Goal: Use online tool/utility: Utilize a website feature to perform a specific function

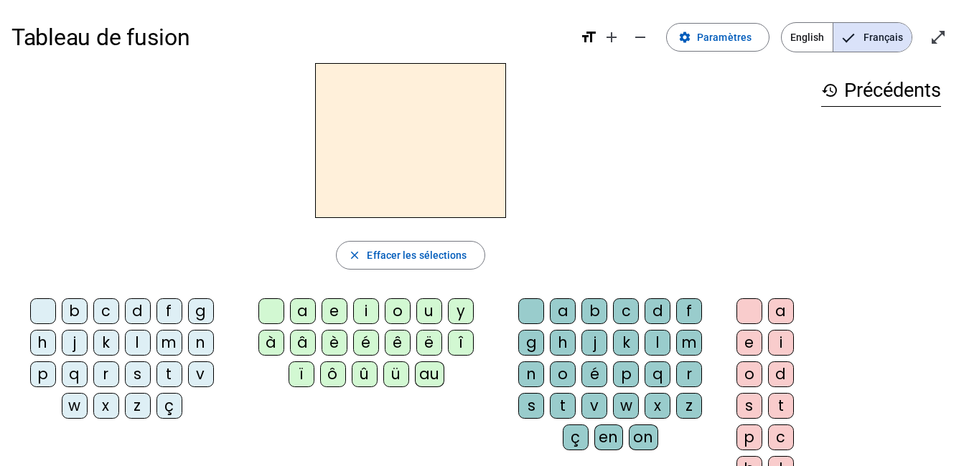
click at [141, 377] on div "s" at bounding box center [138, 375] width 26 height 26
click at [710, 39] on span "Paramètres" at bounding box center [724, 37] width 55 height 17
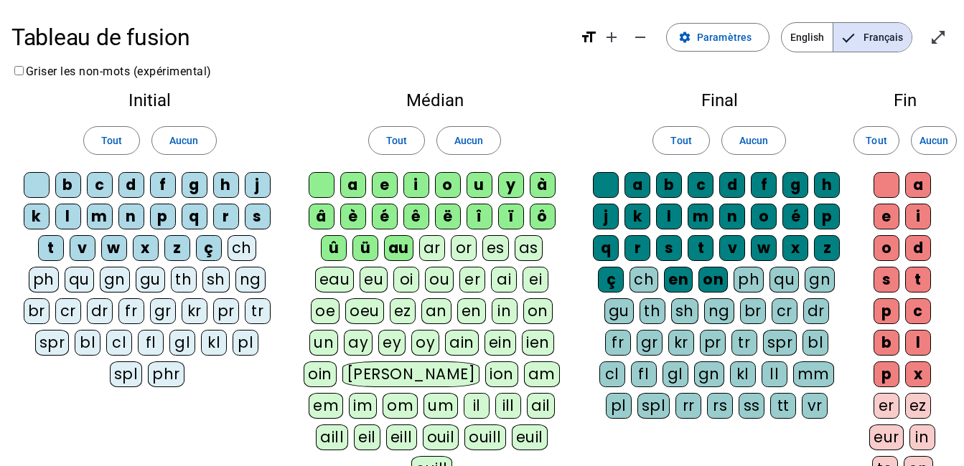
click at [403, 278] on div "oi" at bounding box center [406, 280] width 26 height 26
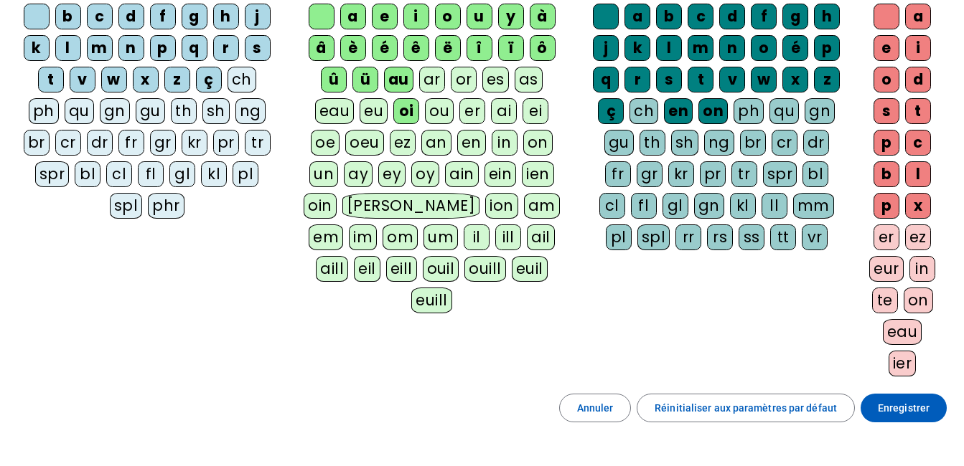
scroll to position [167, 0]
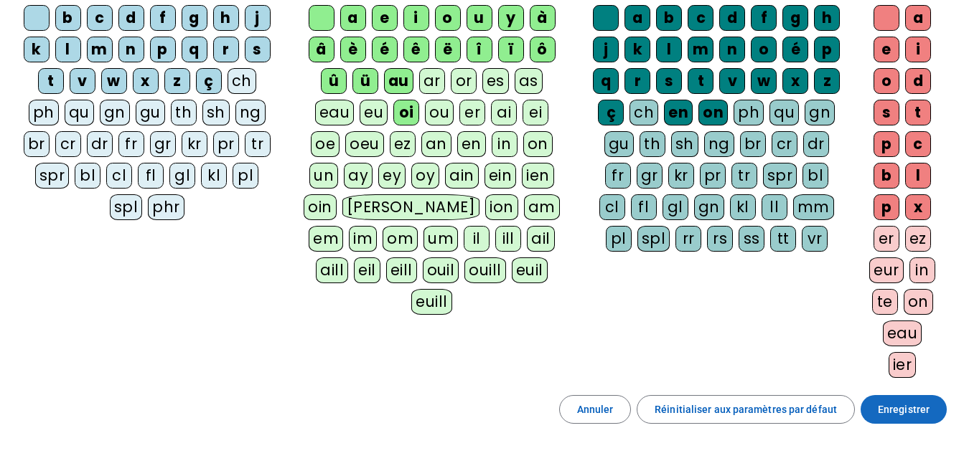
click at [946, 410] on span at bounding box center [903, 410] width 86 height 34
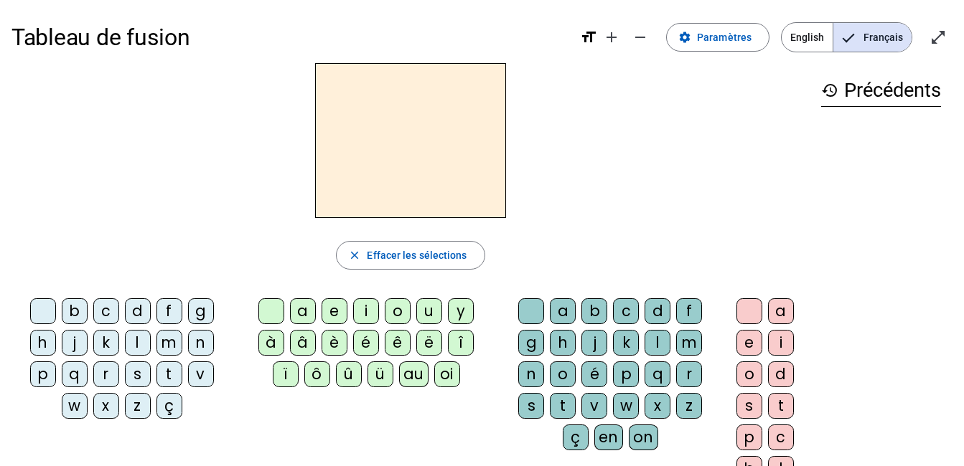
click at [135, 374] on div "s" at bounding box center [138, 375] width 26 height 26
click at [444, 372] on div "oi" at bounding box center [447, 375] width 26 height 26
click at [685, 372] on div "r" at bounding box center [689, 375] width 26 height 26
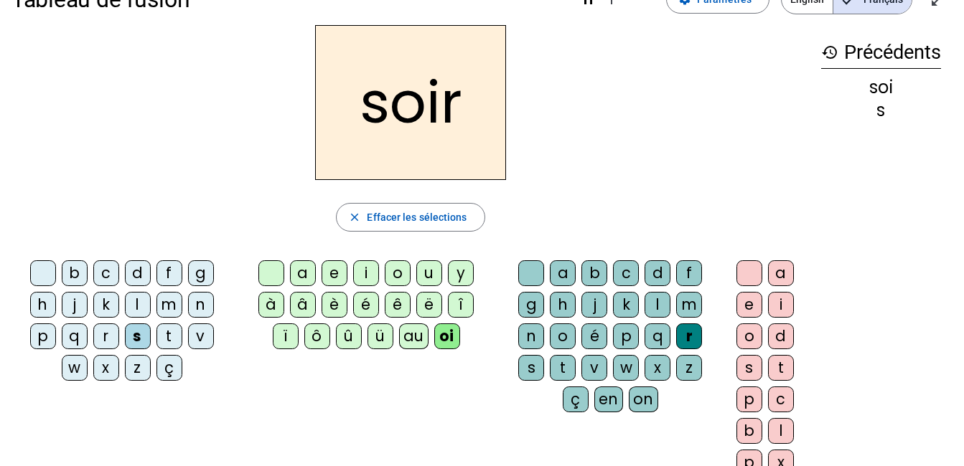
scroll to position [39, 0]
click at [528, 368] on div "s" at bounding box center [531, 367] width 26 height 26
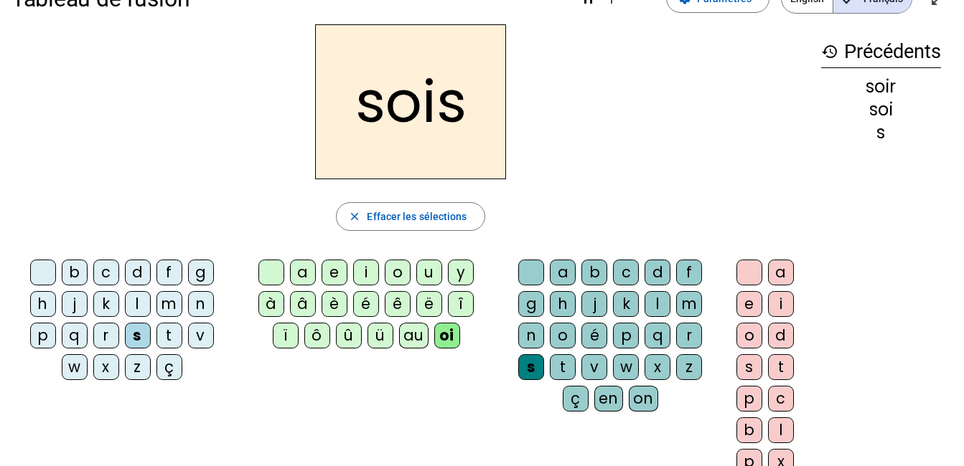
click at [198, 331] on div "v" at bounding box center [201, 336] width 26 height 26
click at [66, 273] on div "b" at bounding box center [75, 273] width 26 height 26
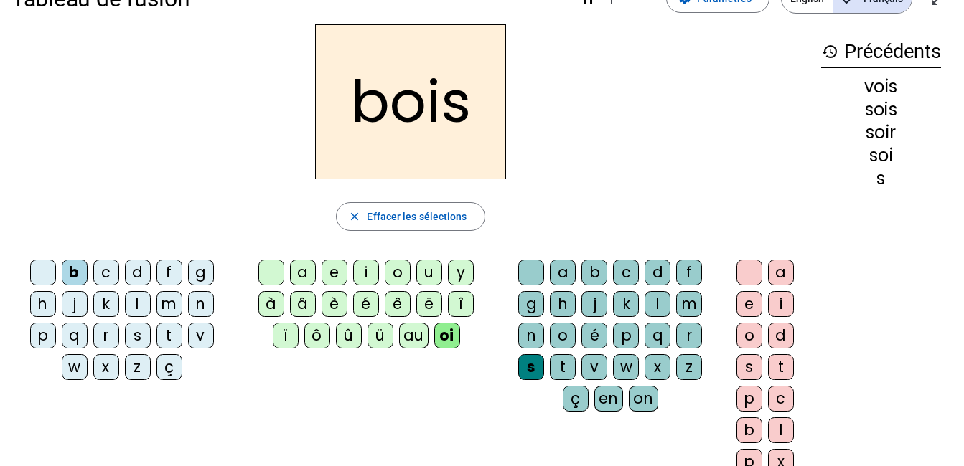
click at [34, 337] on div "p" at bounding box center [43, 336] width 26 height 26
click at [128, 265] on div "d" at bounding box center [138, 273] width 26 height 26
click at [165, 309] on div "m" at bounding box center [169, 304] width 26 height 26
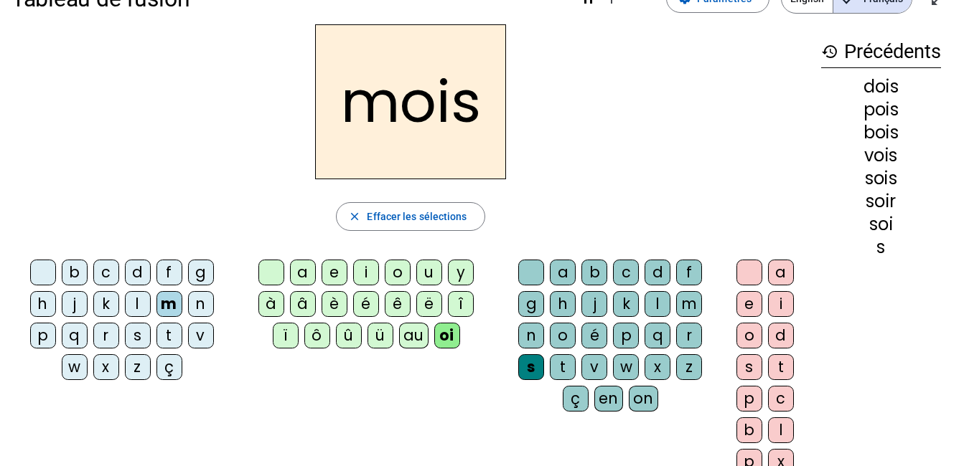
click at [532, 365] on div "s" at bounding box center [531, 367] width 26 height 26
click at [545, 270] on letter-bubble at bounding box center [534, 276] width 32 height 32
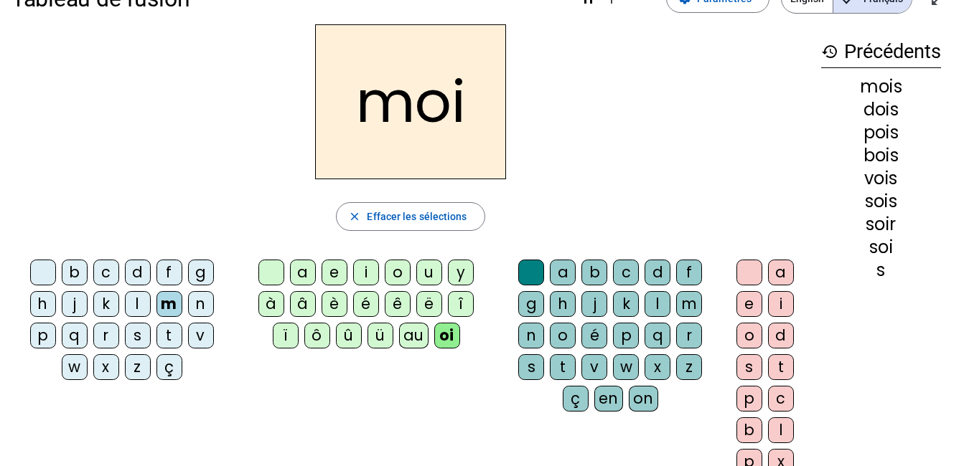
click at [174, 334] on div "t" at bounding box center [169, 336] width 26 height 26
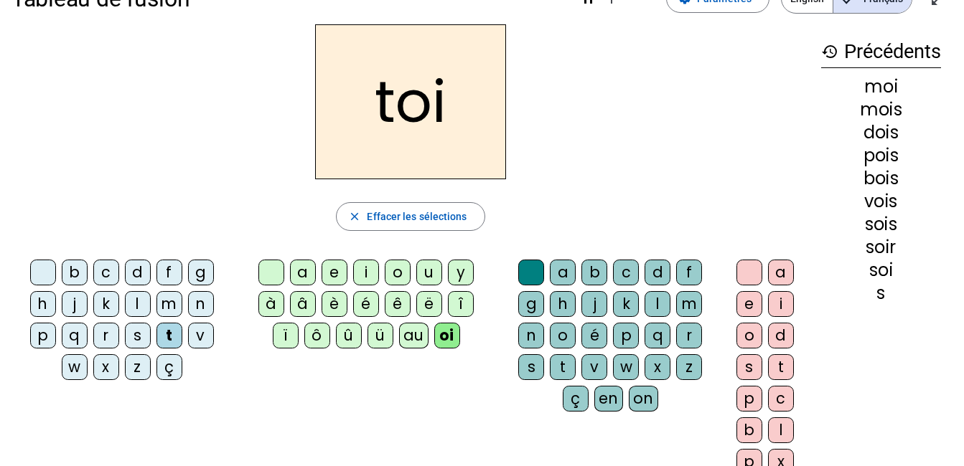
click at [132, 331] on div "s" at bounding box center [138, 336] width 26 height 26
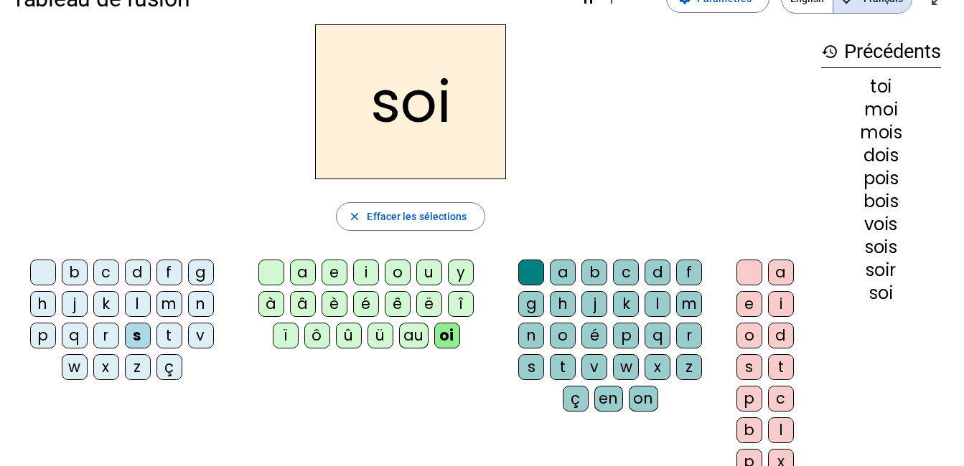
click at [103, 332] on div "r" at bounding box center [106, 336] width 26 height 26
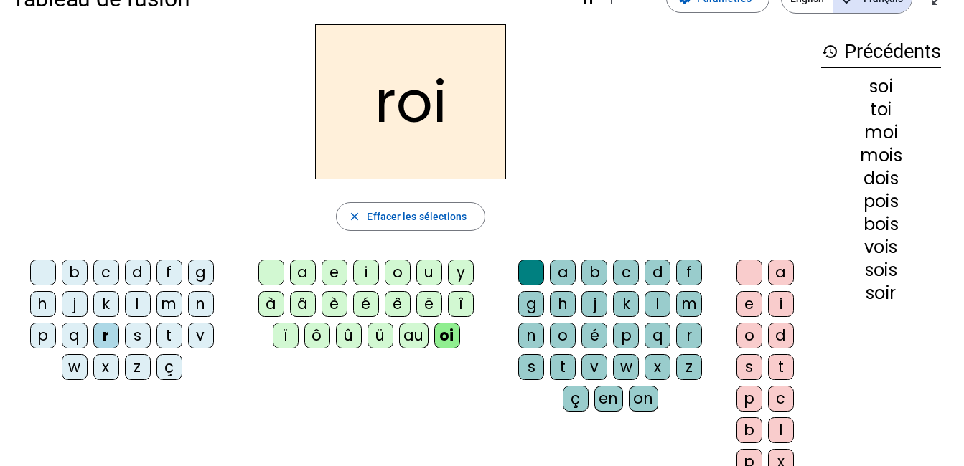
click at [148, 295] on div "l" at bounding box center [138, 304] width 26 height 26
click at [522, 334] on div "n" at bounding box center [531, 336] width 26 height 26
